Goal: Check status: Check status

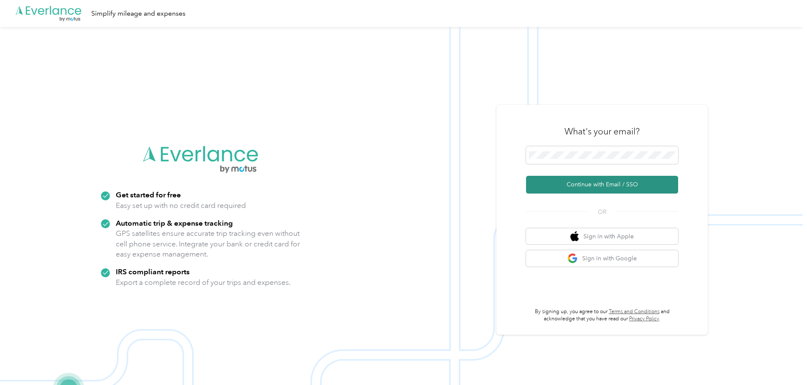
click at [571, 188] on button "Continue with Email / SSO" at bounding box center [602, 185] width 152 height 18
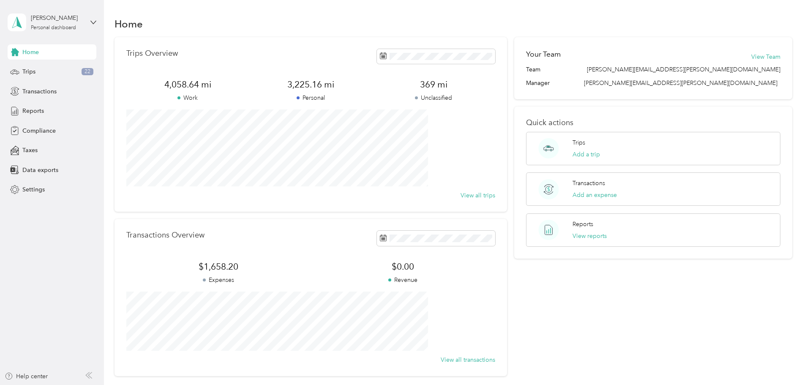
click at [113, 252] on div "Home Trips Overview 4,058.64 mi Work 3,225.16 mi Personal 369 mi Unclassified V…" at bounding box center [453, 211] width 699 height 422
click at [78, 252] on aside "Tara Hale Personal dashboard Home Trips 22 Transactions Reports Compliance Taxe…" at bounding box center [52, 192] width 104 height 385
click at [91, 22] on icon at bounding box center [93, 22] width 5 height 3
click at [38, 129] on span "Compliance" at bounding box center [38, 130] width 33 height 9
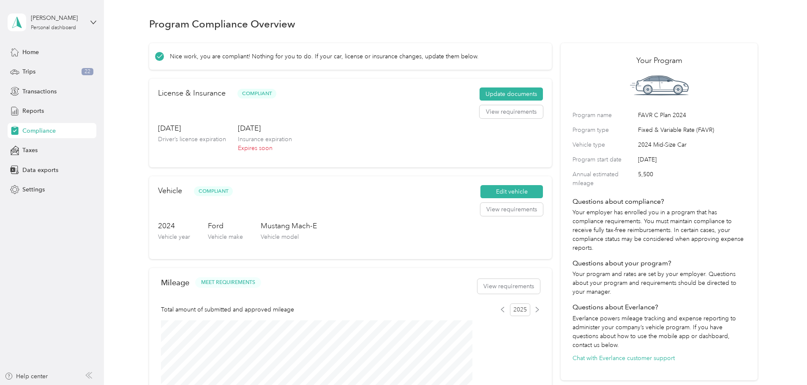
click at [366, 134] on div "Jul. 21, 2028 Driver’s license expiration Oct. 8, 2025 Insurance expiration Exp…" at bounding box center [350, 140] width 385 height 35
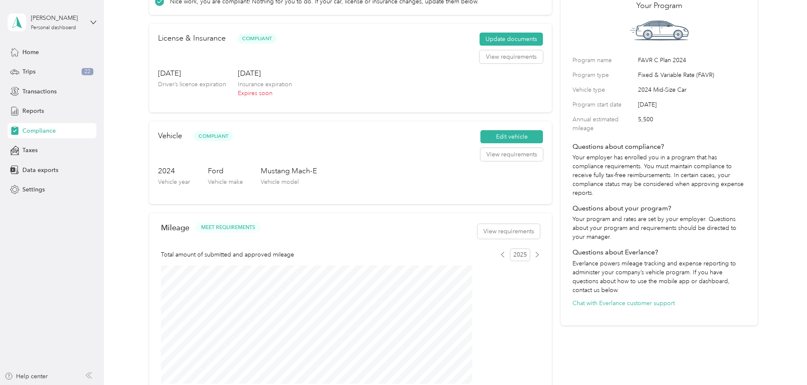
scroll to position [36, 0]
